Goal: Task Accomplishment & Management: Use online tool/utility

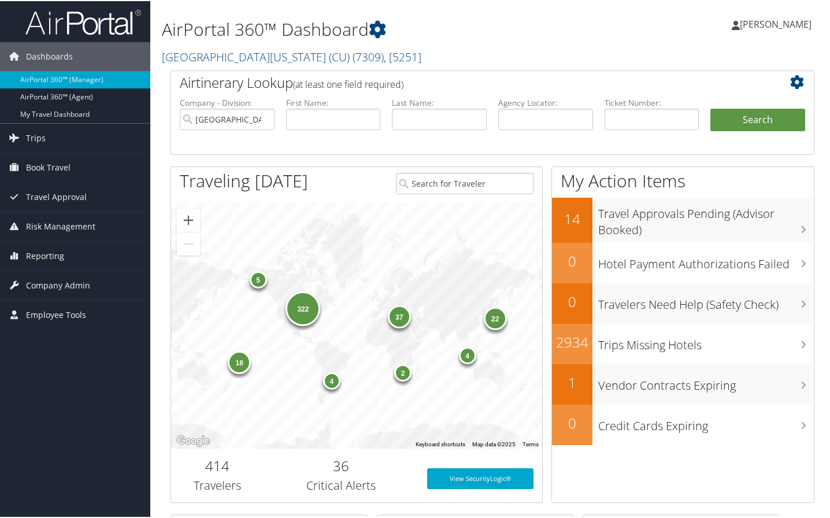
click at [822, 468] on div "AirPortal 360™ Dashboard University of Colorado (CU) ( 7309 ) , [ 5251 ] Univer…" at bounding box center [492, 376] width 684 height 753
click at [627, 116] on input "text" at bounding box center [652, 118] width 95 height 21
type input "01673085366222"
click at [747, 124] on button "Search" at bounding box center [757, 119] width 95 height 23
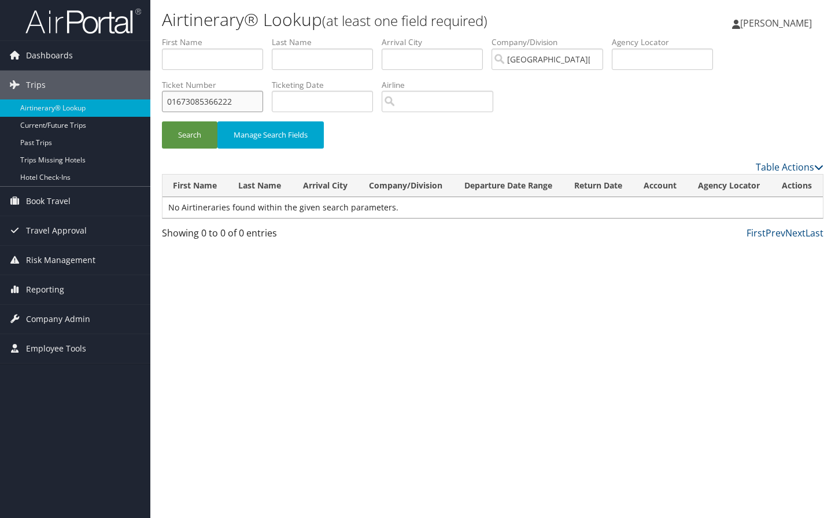
click at [247, 103] on input "01673085366222" at bounding box center [212, 101] width 101 height 21
type input "0"
type input "0167308536622"
click at [162, 121] on button "Search" at bounding box center [189, 134] width 55 height 27
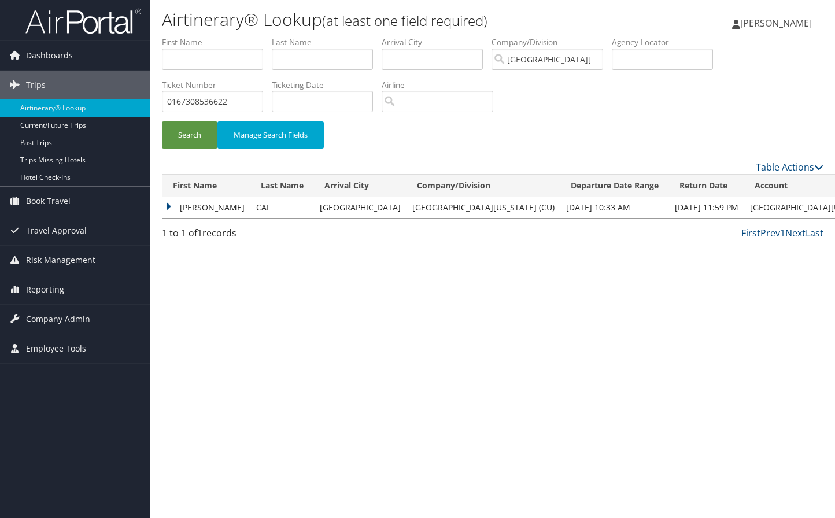
click at [199, 207] on td "[PERSON_NAME]" at bounding box center [206, 207] width 88 height 21
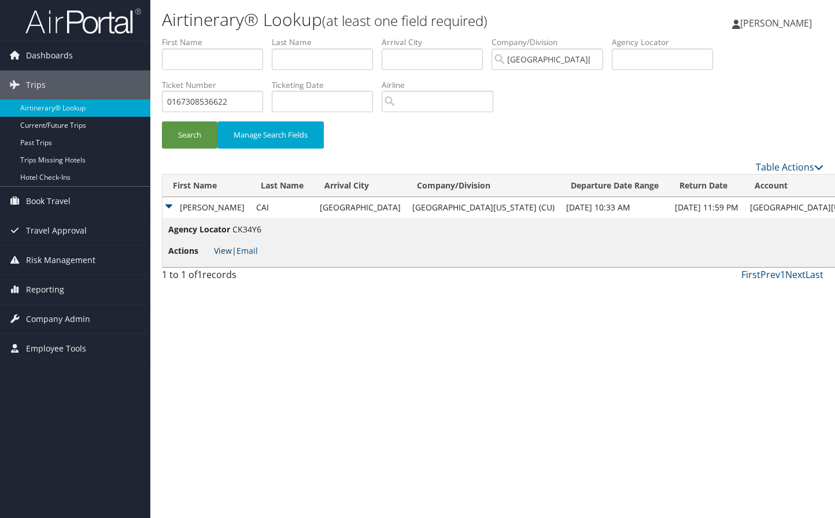
click at [223, 250] on link "View" at bounding box center [223, 250] width 18 height 11
drag, startPoint x: 812, startPoint y: 339, endPoint x: 770, endPoint y: 315, distance: 47.4
click at [812, 339] on div "Airtinerary® Lookup (at least one field required) [PERSON_NAME] [PERSON_NAME] M…" at bounding box center [492, 259] width 684 height 518
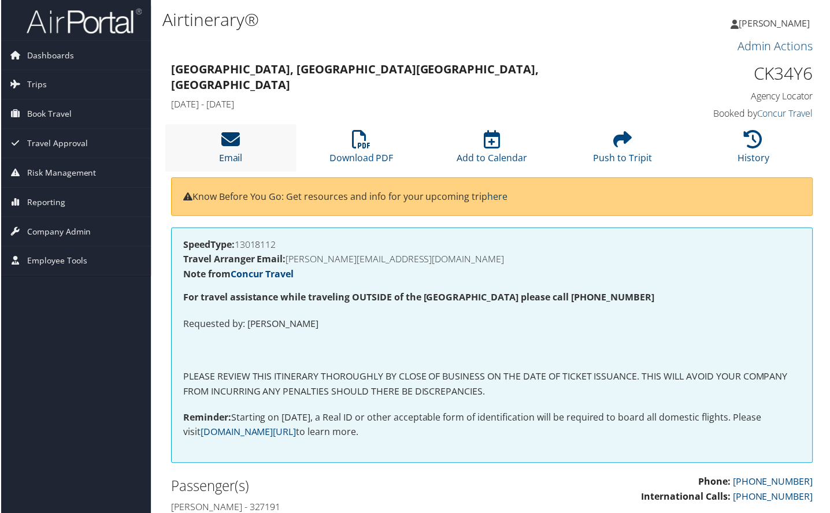
click at [223, 139] on icon at bounding box center [230, 140] width 18 height 18
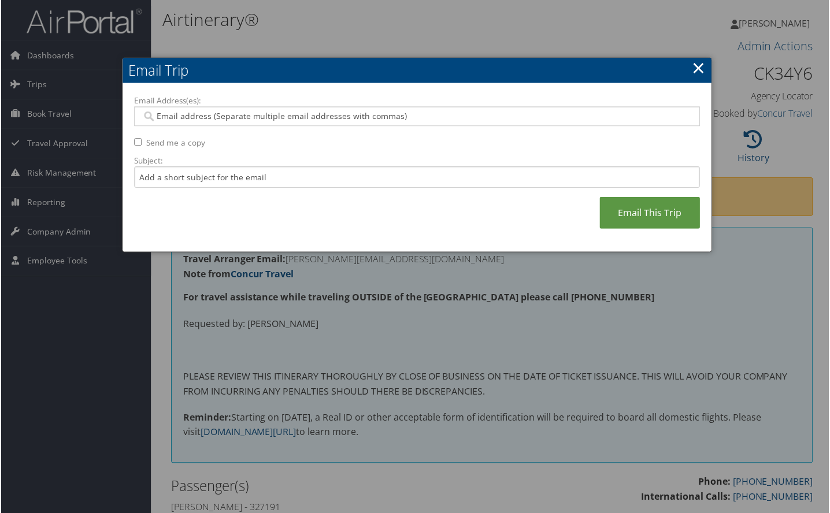
click at [173, 118] on input "Email Address(es):" at bounding box center [417, 117] width 552 height 12
paste input "kimberly.sandoval@colorado.edu"
type input "kimberly.sandoval@colorado.edu"
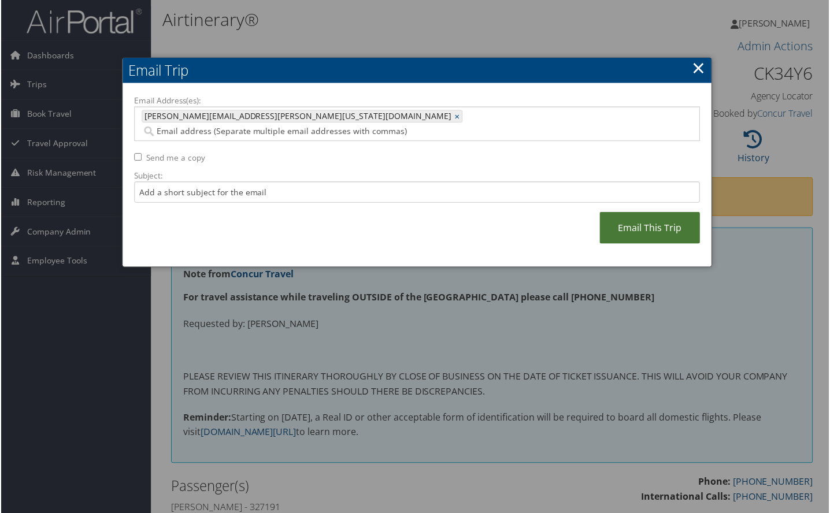
click at [647, 213] on link "Email This Trip" at bounding box center [651, 229] width 101 height 32
